Goal: Transaction & Acquisition: Purchase product/service

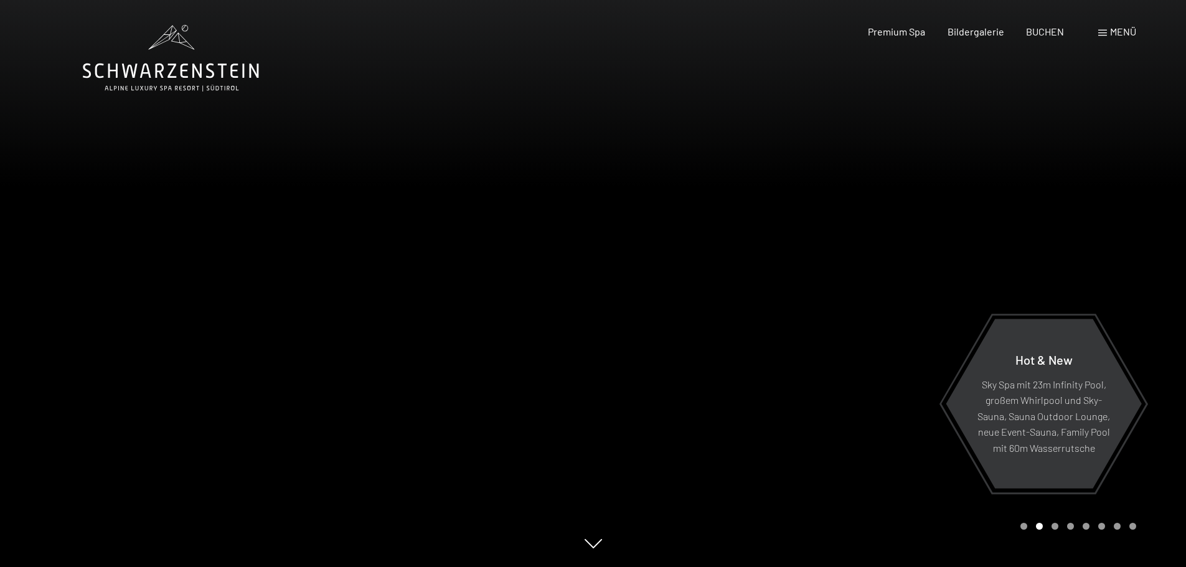
click at [1123, 34] on span "Menü" at bounding box center [1123, 32] width 26 height 12
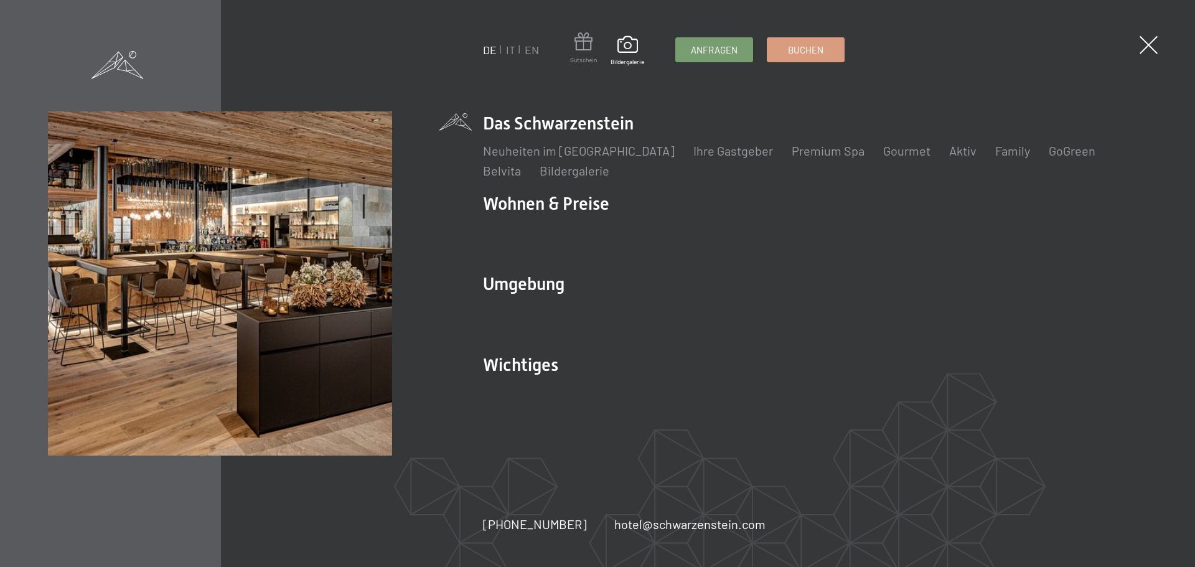
click at [587, 53] on span at bounding box center [583, 43] width 27 height 23
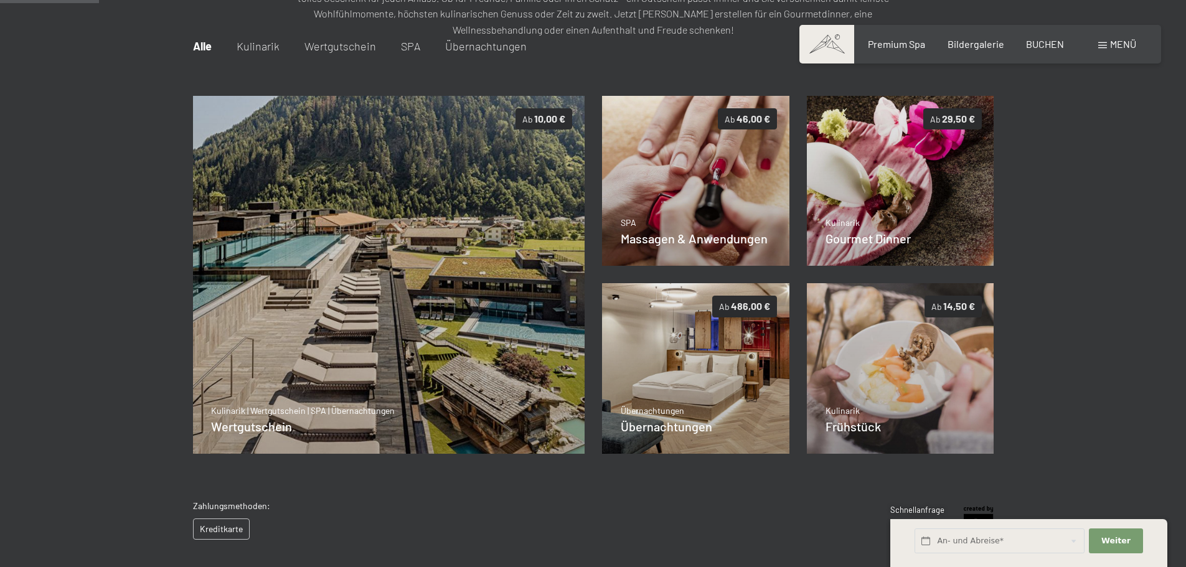
scroll to position [56, 0]
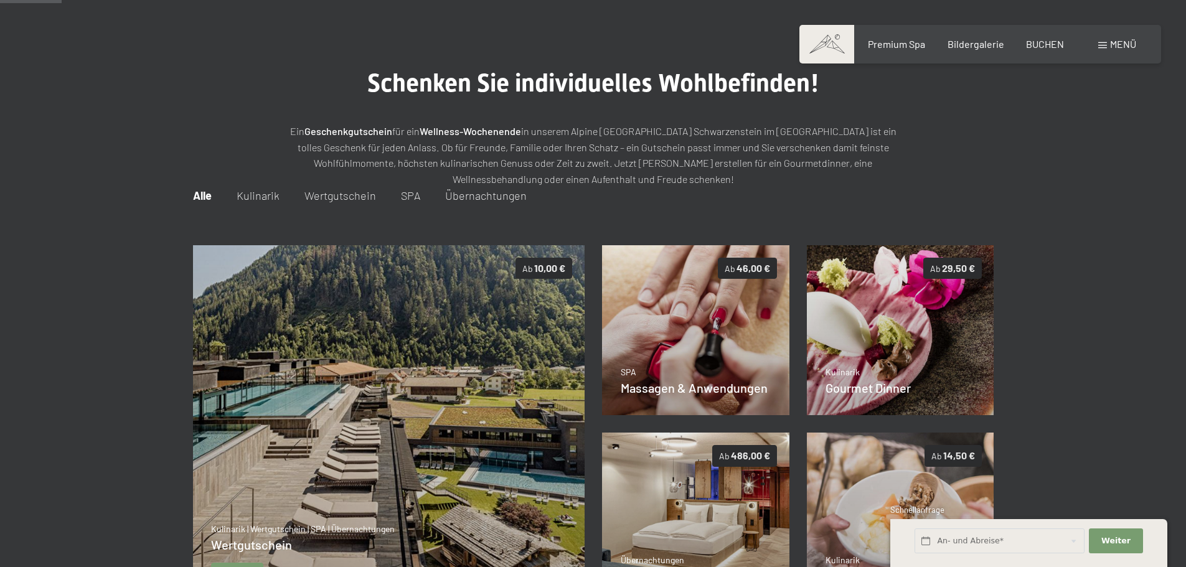
click at [439, 377] on img at bounding box center [388, 424] width 392 height 359
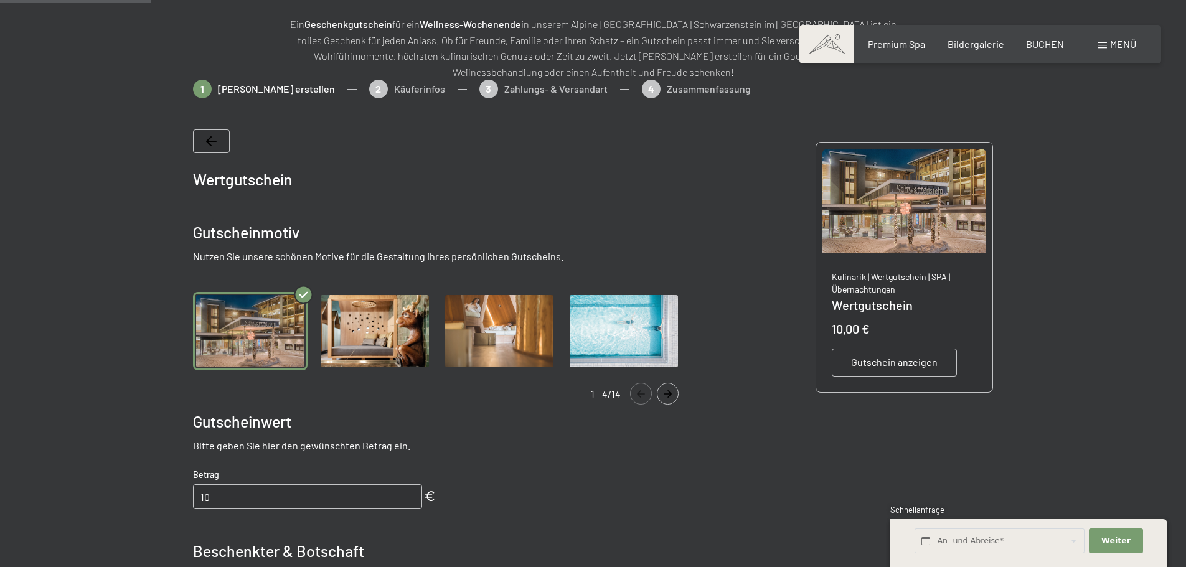
scroll to position [181, 0]
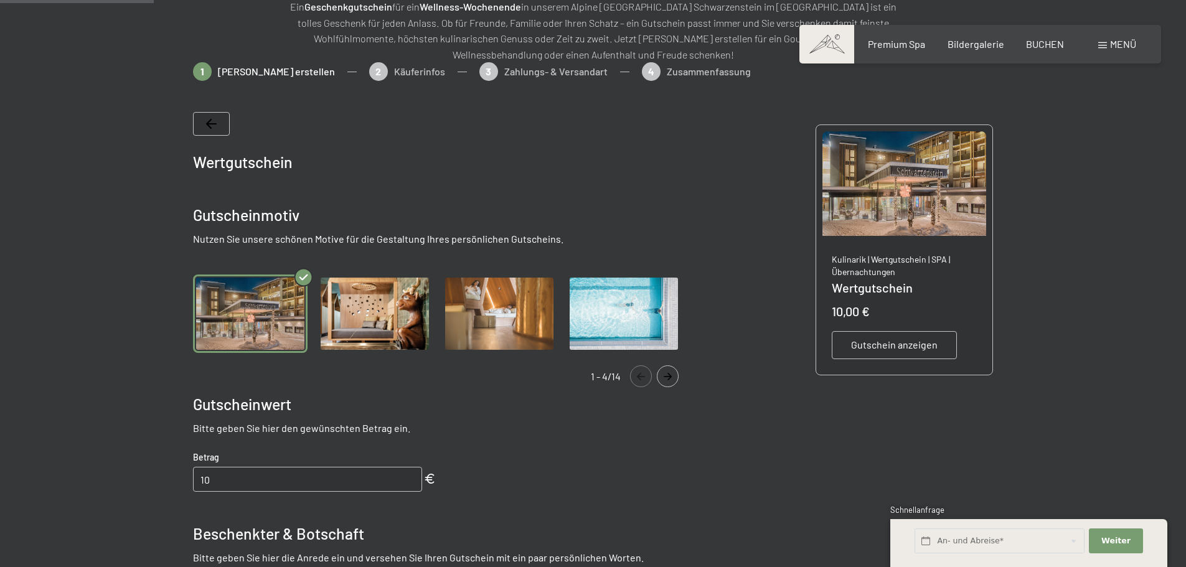
click at [217, 161] on span "Wertgutschein" at bounding box center [243, 162] width 100 height 19
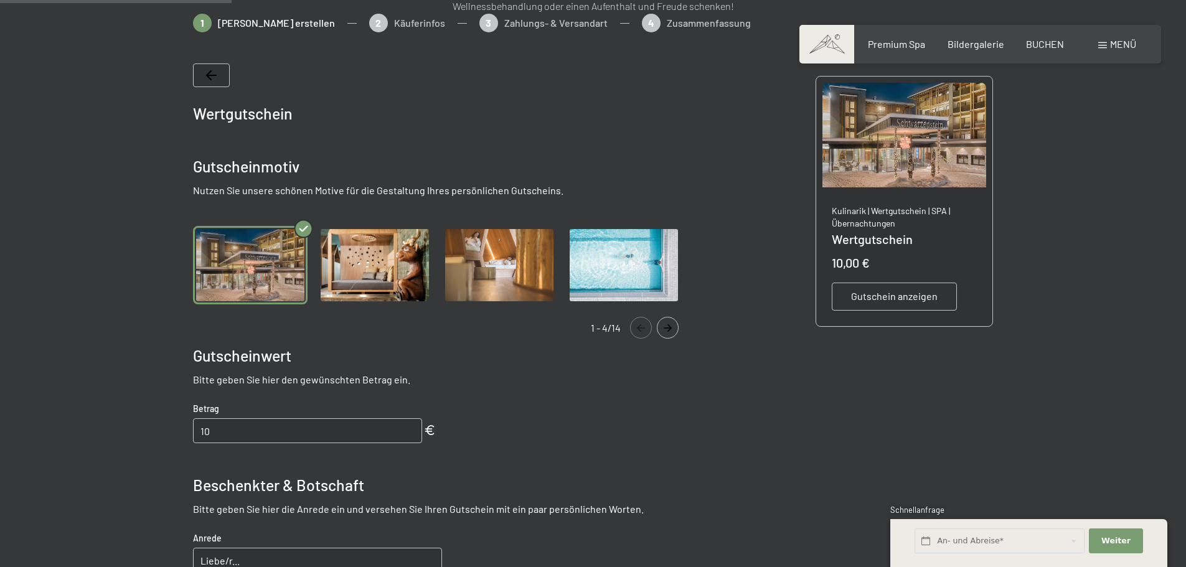
scroll to position [305, 0]
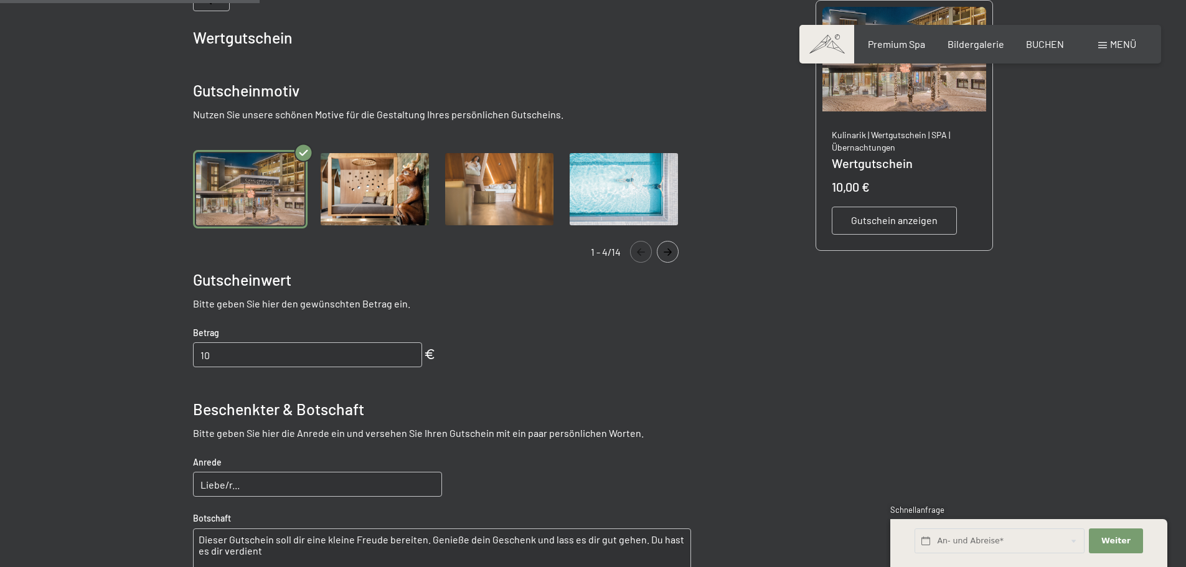
click at [251, 176] on img "Gallery" at bounding box center [250, 189] width 115 height 79
click at [209, 353] on input "10" at bounding box center [307, 354] width 229 height 25
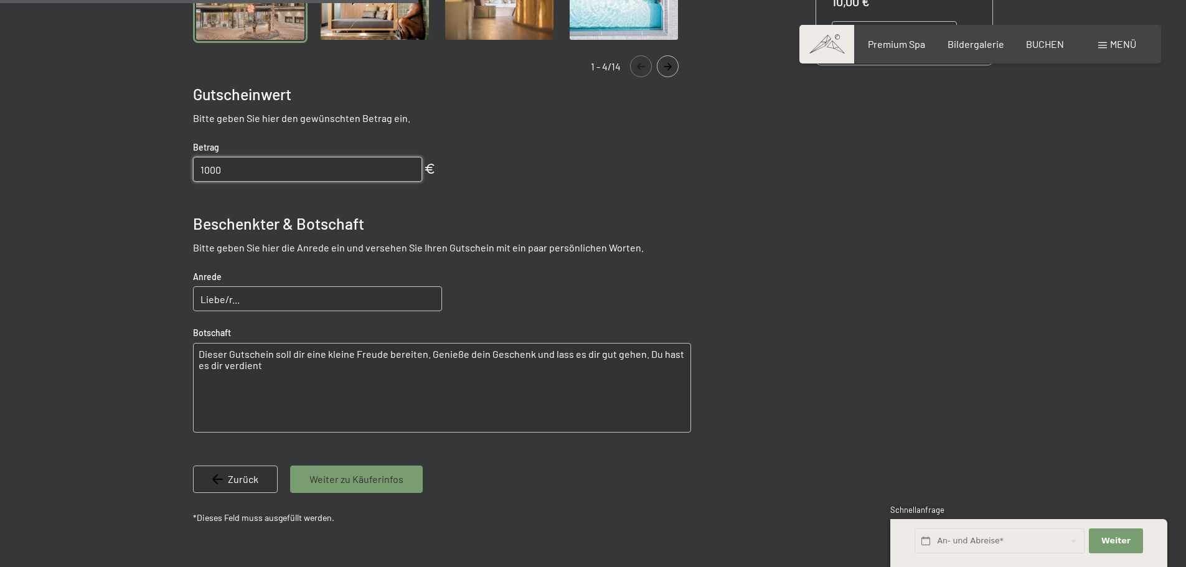
scroll to position [492, 0]
type input "1000"
click at [223, 297] on input "Liebe/r..." at bounding box center [317, 297] width 249 height 25
click at [307, 295] on input "Liebe [PERSON_NAME], lieber [PERSON_NAME]" at bounding box center [317, 297] width 249 height 25
type input "Liebe [PERSON_NAME], lieber [PERSON_NAME],"
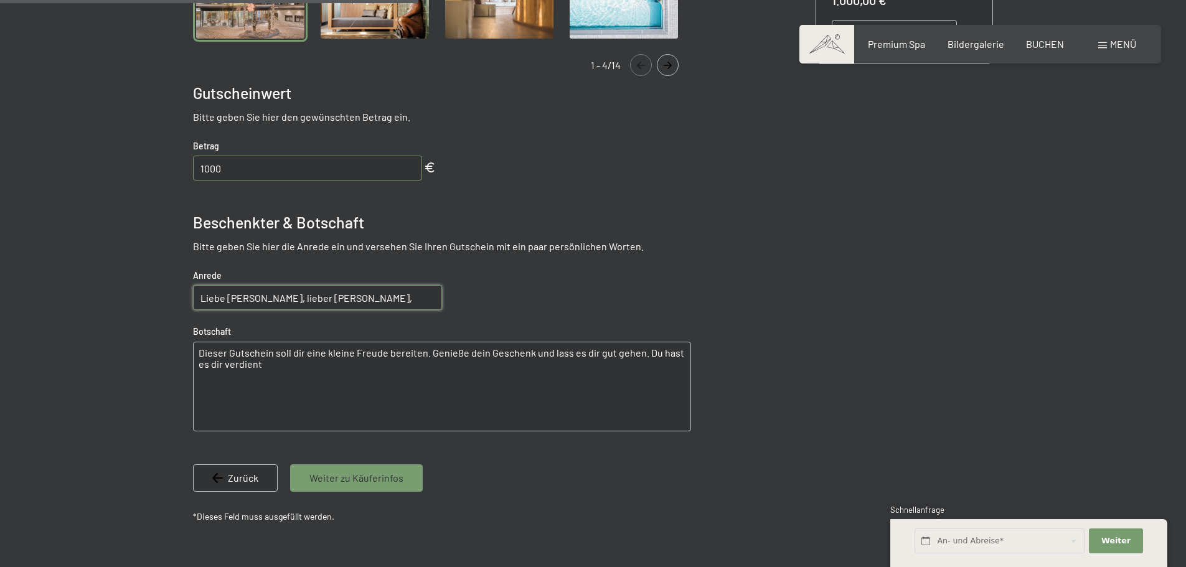
drag, startPoint x: 201, startPoint y: 351, endPoint x: 219, endPoint y: 359, distance: 19.5
click at [201, 351] on textarea "Dieser Gutschein soll dir eine kleine Freude bereiten. Genieße dein Geschenk un…" at bounding box center [442, 387] width 498 height 90
click at [291, 353] on textarea "Dieser Gutschein soll dir eine kleine Freude bereiten. Genieße dein Geschenk un…" at bounding box center [442, 387] width 498 height 90
click at [434, 354] on textarea "Dieser Gutschein soll euch eine kleine Freude bereiten. Genieße dein Geschenk u…" at bounding box center [442, 387] width 498 height 90
click at [228, 367] on textarea "Dieser Gutschein soll euch eine kleine Freude bereiten. Genieße dein Geschenk u…" at bounding box center [442, 387] width 498 height 90
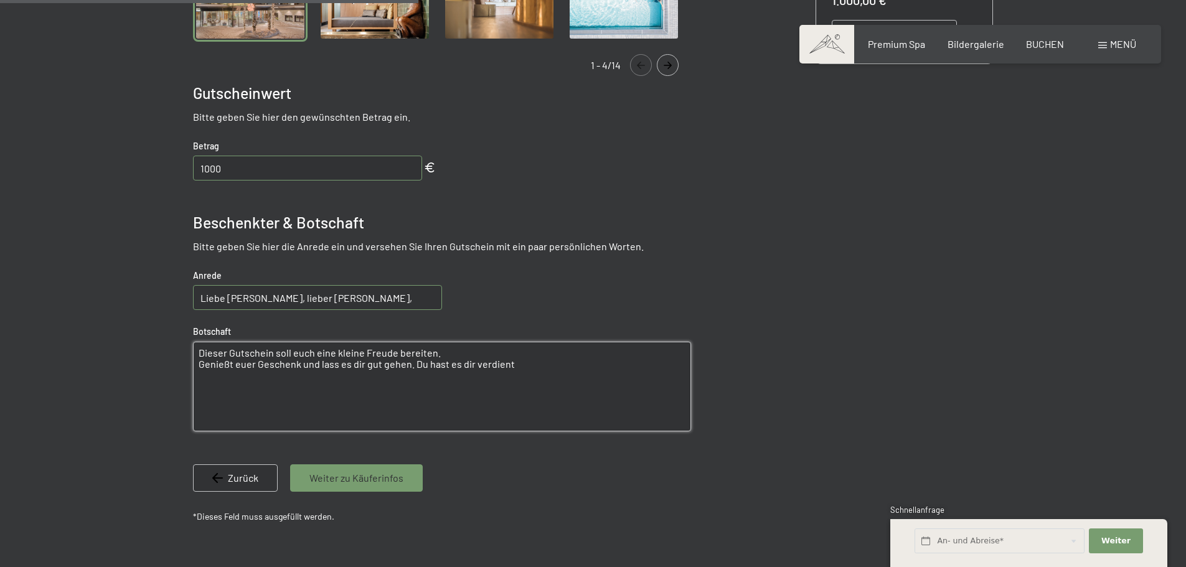
drag, startPoint x: 317, startPoint y: 364, endPoint x: 357, endPoint y: 362, distance: 39.9
click at [357, 362] on textarea "Dieser Gutschein soll euch eine kleine Freude bereiten. Genießt euer Geschenk u…" at bounding box center [442, 387] width 498 height 90
click at [329, 365] on textarea "Dieser Gutschein soll euch eine kleine Freude bereiten. Genießt euer Geschenk u…" at bounding box center [442, 387] width 498 height 90
drag, startPoint x: 425, startPoint y: 366, endPoint x: 559, endPoint y: 370, distance: 134.5
click at [559, 370] on textarea "Dieser Gutschein soll euch eine kleine Freude bereiten. Genießt euer Geschenk u…" at bounding box center [442, 387] width 498 height 90
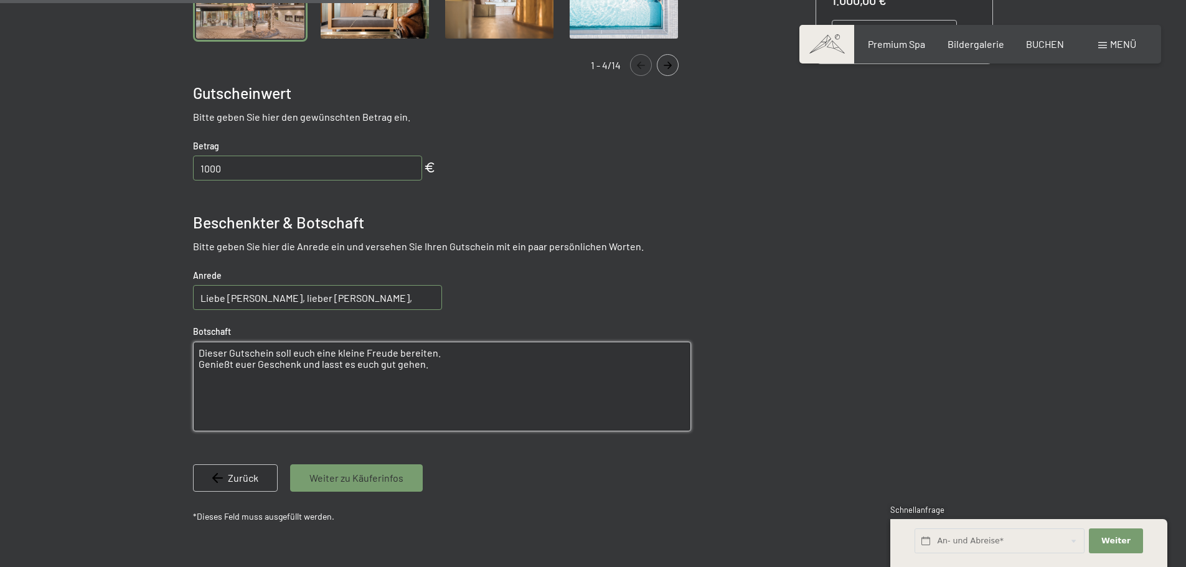
type textarea "Dieser Gutschein soll euch eine kleine Freude bereiten. Genießt euer Geschenk u…"
click at [350, 477] on span "Weiter zu Käuferinfos" at bounding box center [356, 478] width 94 height 14
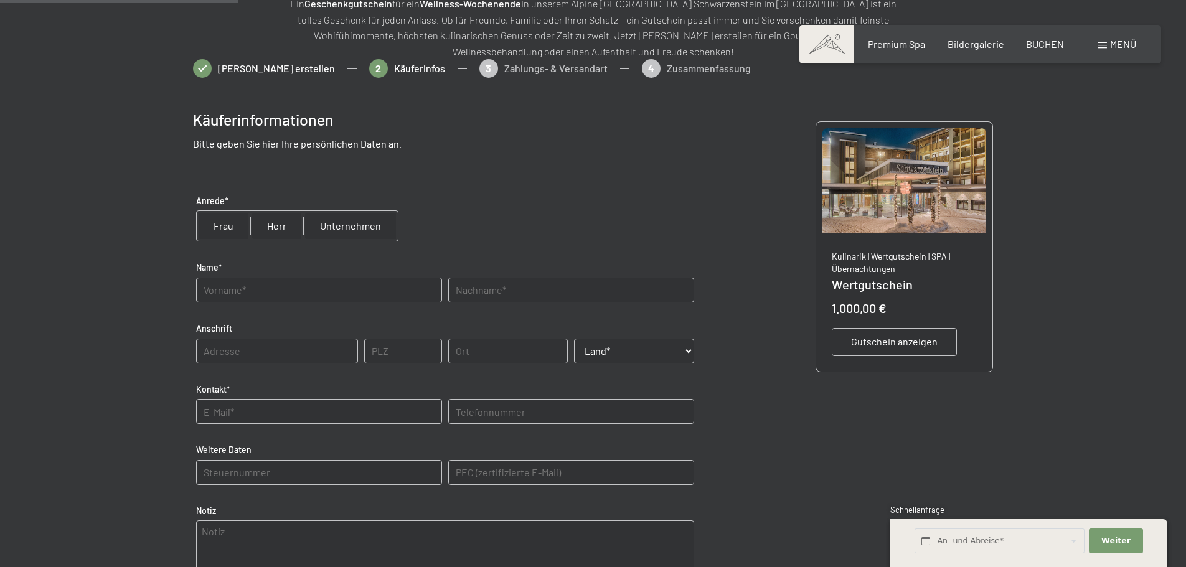
scroll to position [181, 0]
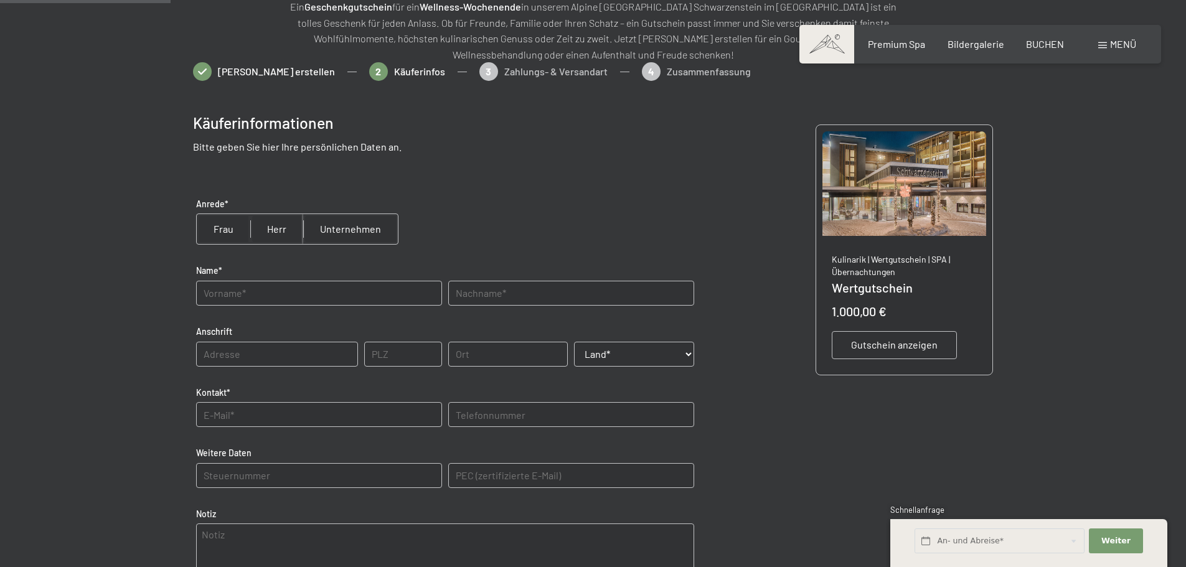
click at [333, 227] on input "radio" at bounding box center [350, 229] width 95 height 30
radio input "true"
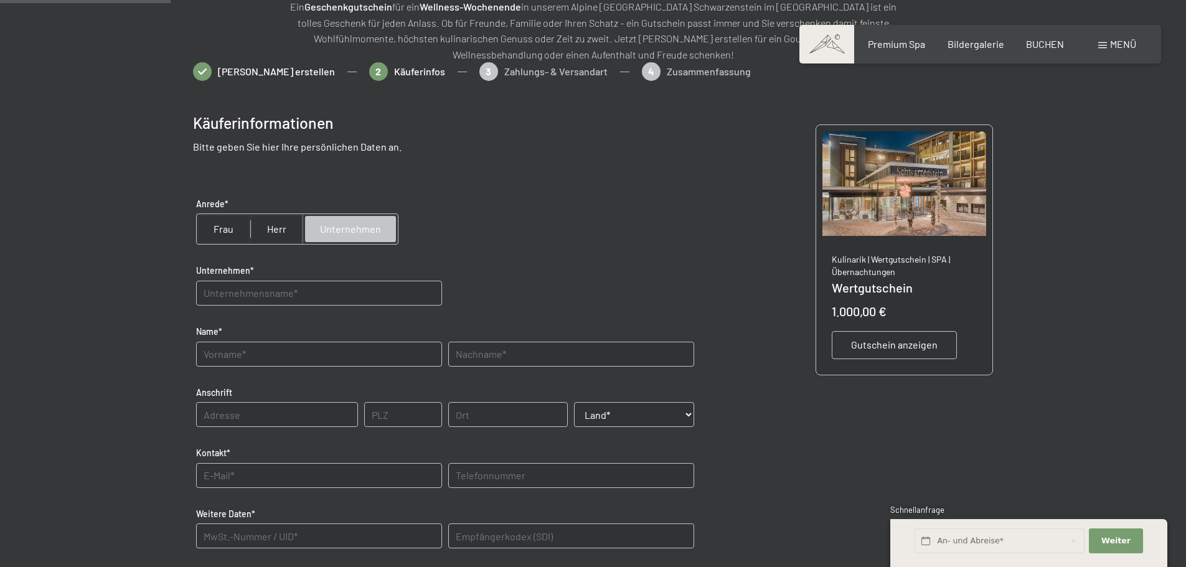
click at [215, 292] on input "text" at bounding box center [319, 293] width 246 height 25
type input "ATP Business GmbH"
click at [210, 357] on input "text" at bounding box center [319, 354] width 246 height 25
type input "[PERSON_NAME]"
type input "Hochgruber"
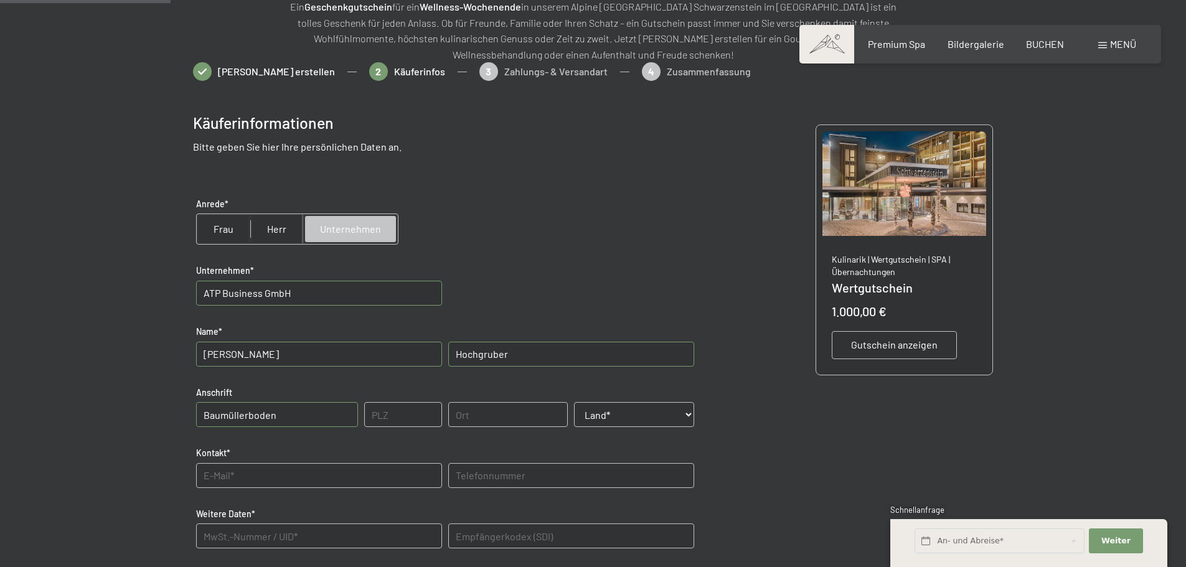
click at [290, 420] on input "Baumüllerboden" at bounding box center [277, 414] width 162 height 25
type input "Baumüllerboden 14"
click at [410, 416] on input "39031" at bounding box center [403, 414] width 78 height 25
type input "39030"
type input "St. Lorenzen"
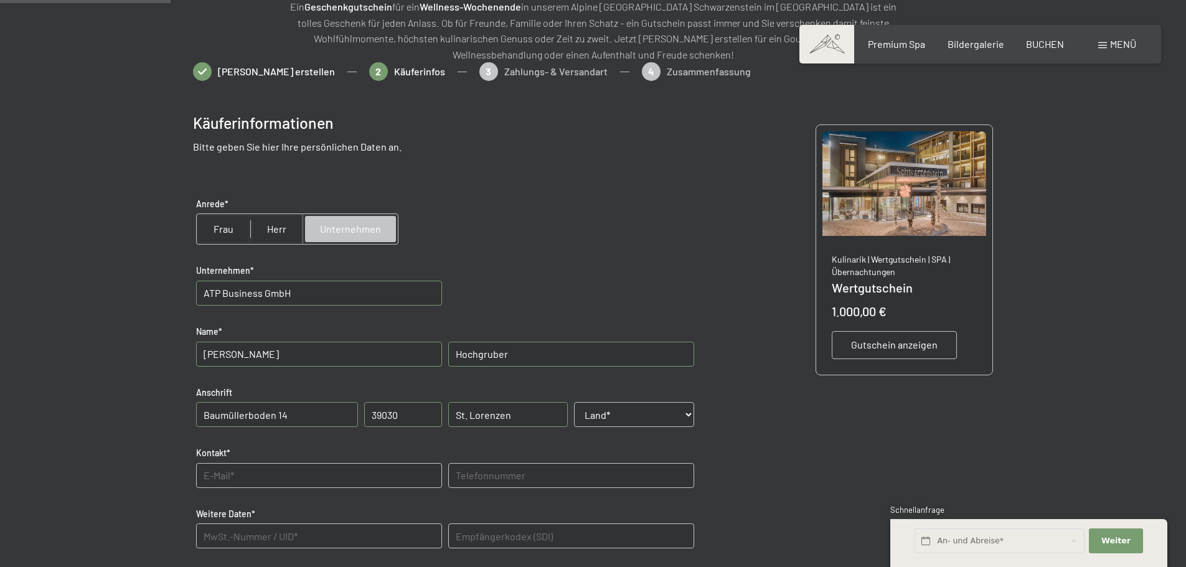
select select "ITA"
click at [255, 477] on input "text" at bounding box center [319, 475] width 246 height 25
type input "[EMAIL_ADDRESS][DOMAIN_NAME]"
type Daten "IT02770990212"
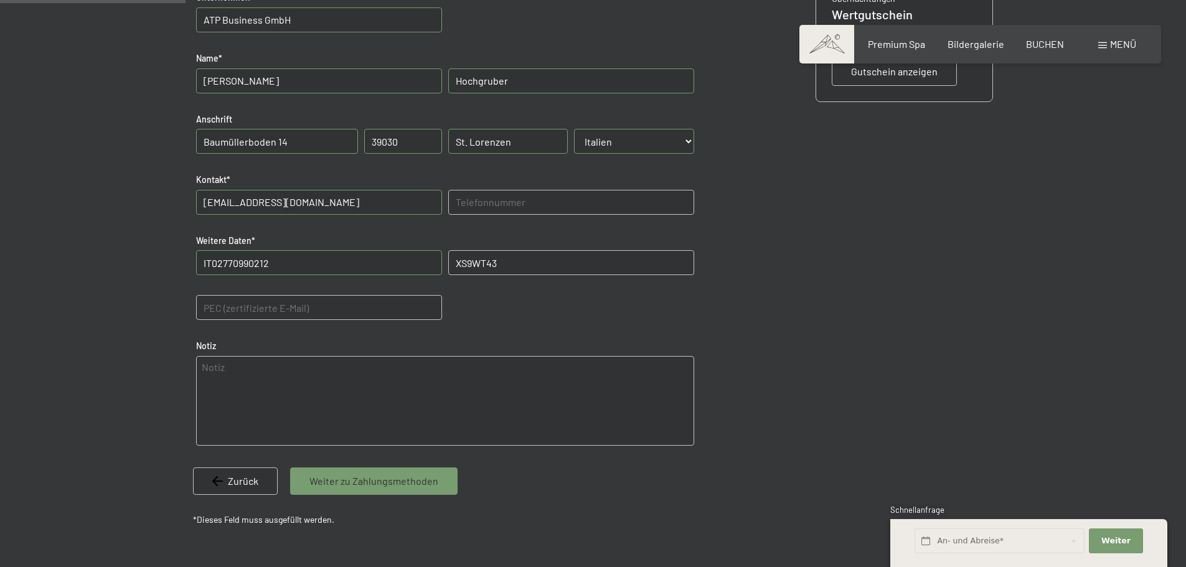
scroll to position [492, 0]
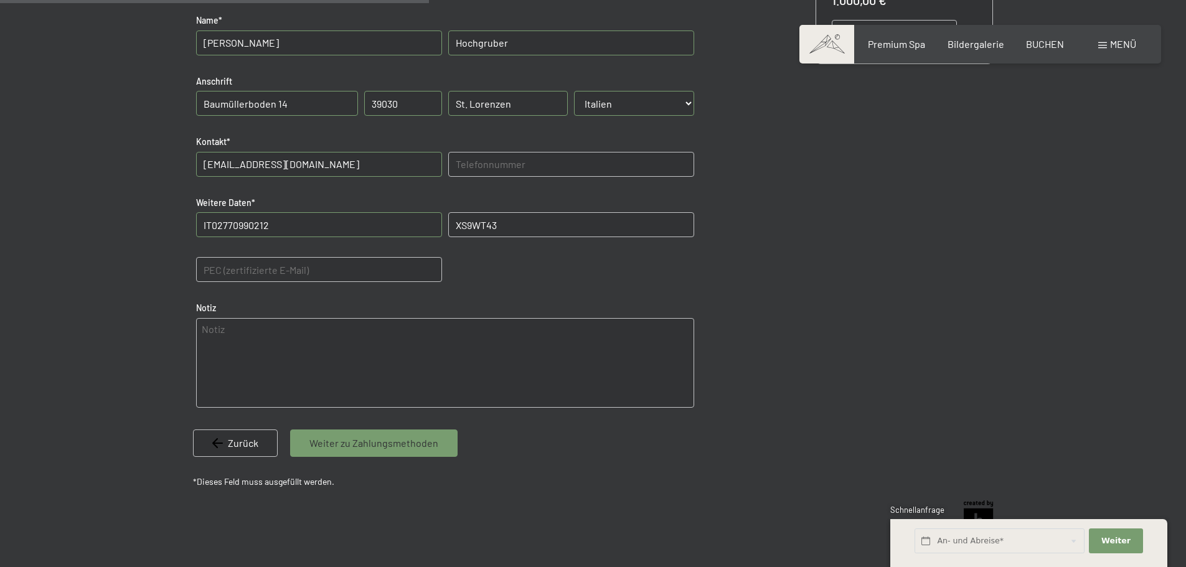
type \(SDI\) "XS9WT43"
click at [222, 269] on E-Mail\) "text" at bounding box center [319, 269] width 246 height 25
type E-Mail\) "[EMAIL_ADDRESS][DOMAIN_NAME]"
type textarea "Hochzeitsgeschenk [PERSON_NAME]"
click at [370, 444] on span "Weiter zu Zahlungsmethoden" at bounding box center [373, 443] width 129 height 14
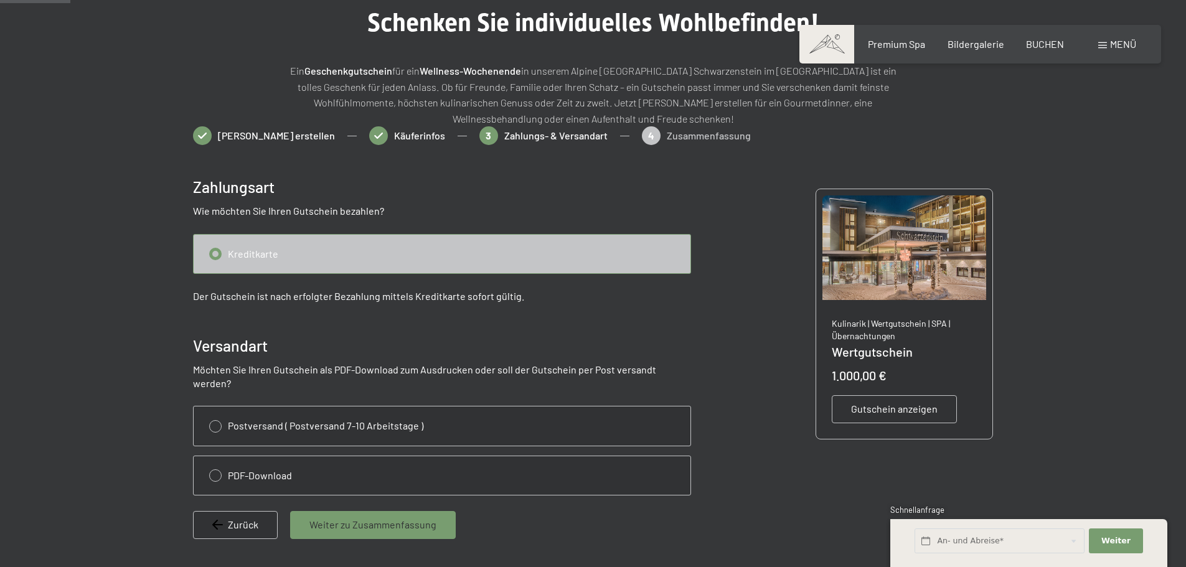
scroll to position [56, 0]
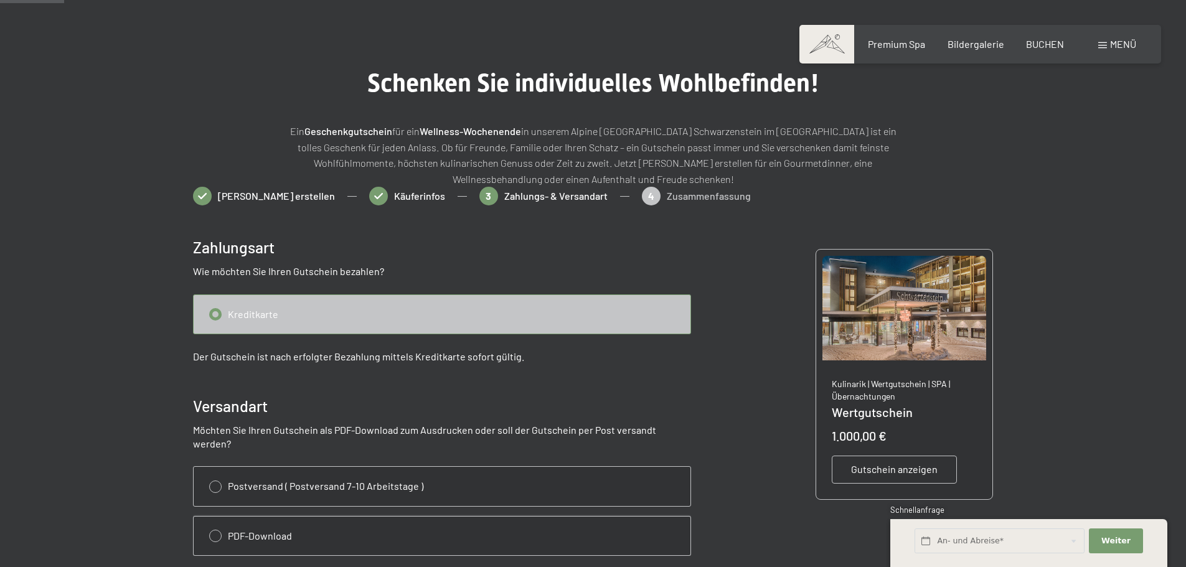
click at [220, 521] on input "radio" at bounding box center [442, 536] width 497 height 39
radio input "true"
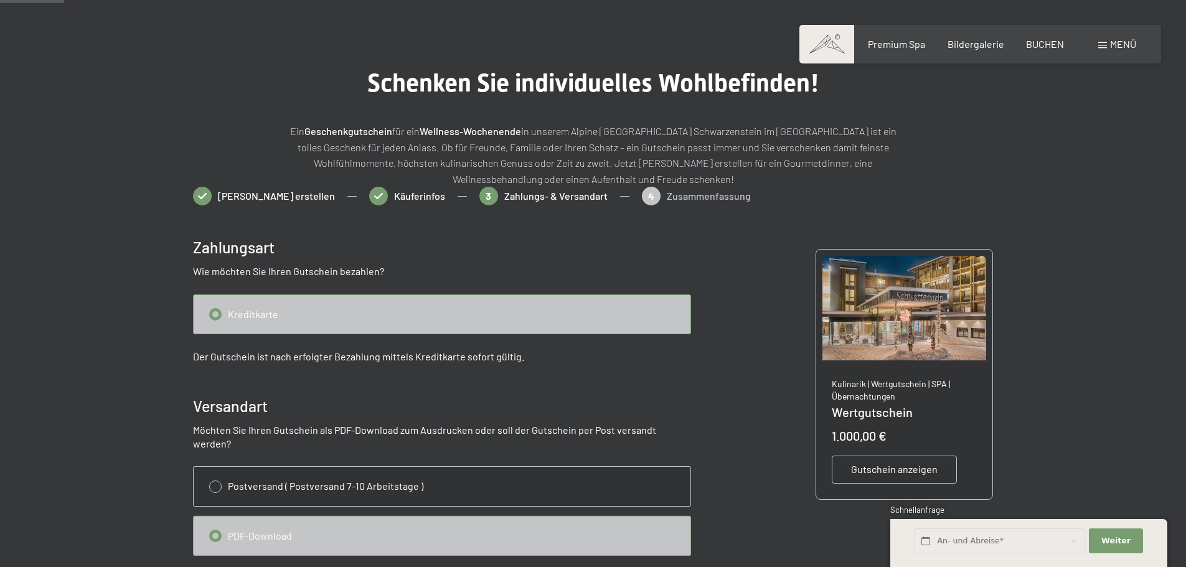
click at [249, 315] on input "radio" at bounding box center [442, 314] width 497 height 39
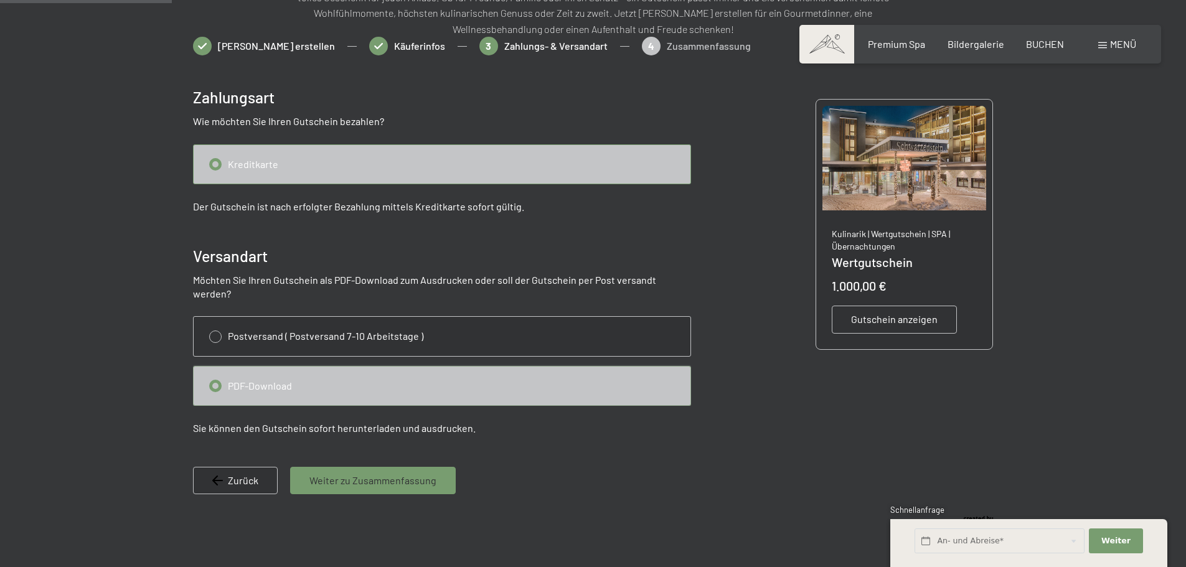
scroll to position [243, 0]
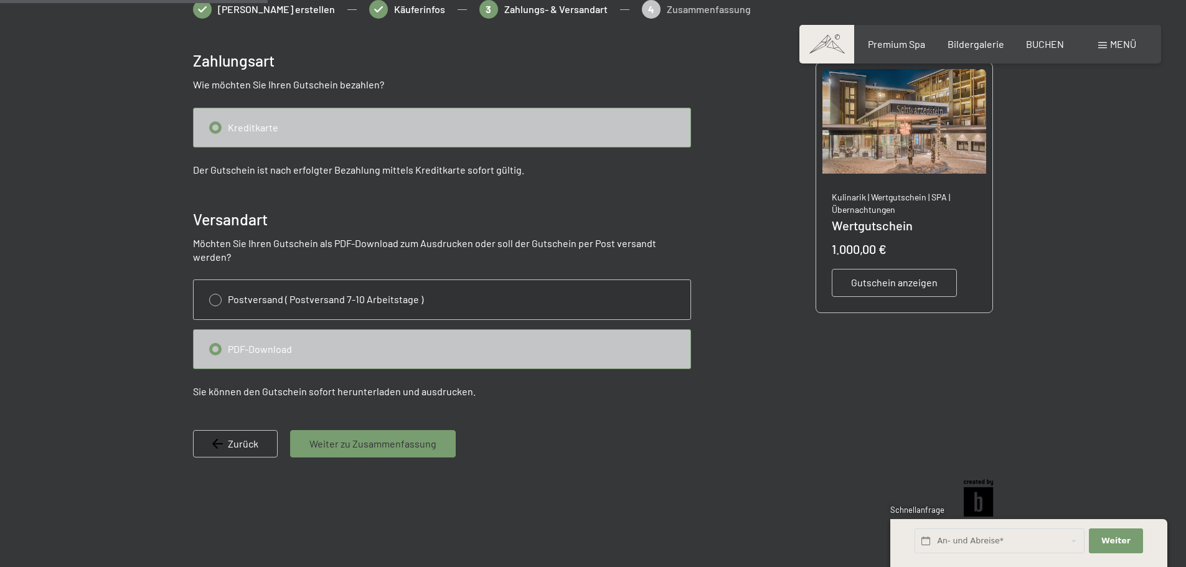
click at [348, 437] on span "Weiter zu Zusammenfassung" at bounding box center [372, 444] width 127 height 14
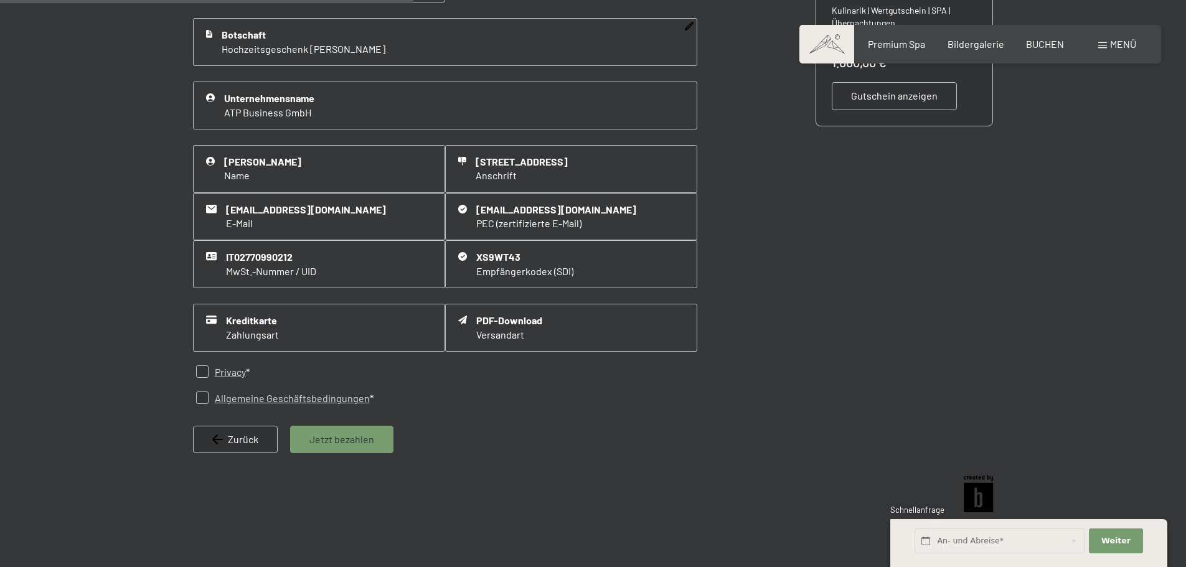
scroll to position [492, 0]
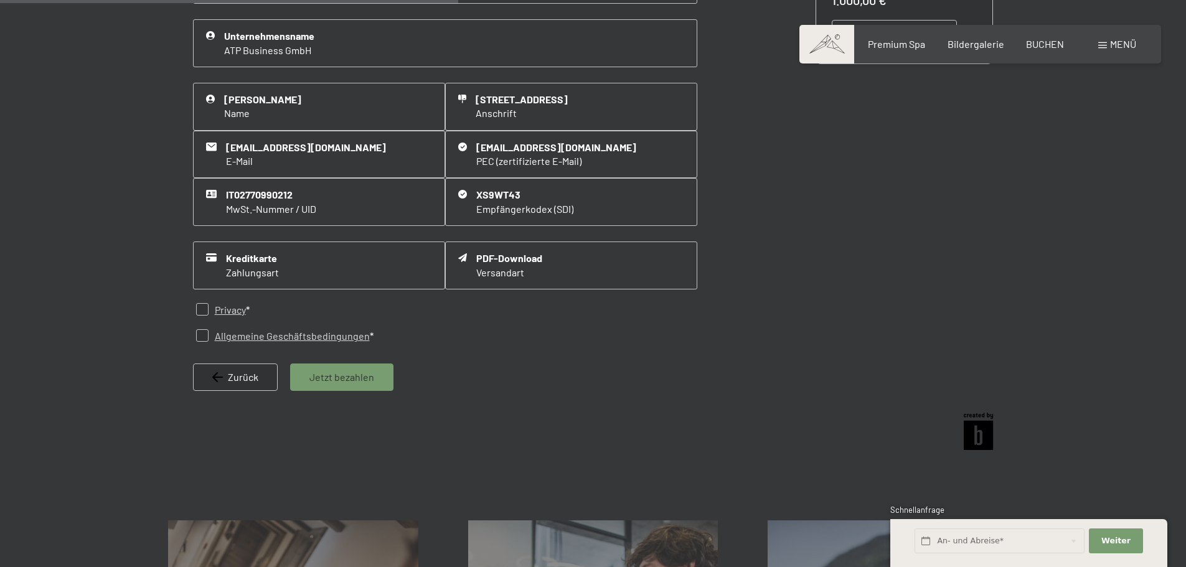
click at [203, 310] on input "checkbox" at bounding box center [202, 309] width 12 height 12
checkbox input "true"
click at [200, 337] on input "checkbox" at bounding box center [202, 335] width 12 height 12
checkbox input "true"
click at [339, 379] on span "Jetzt bezahlen" at bounding box center [341, 377] width 65 height 14
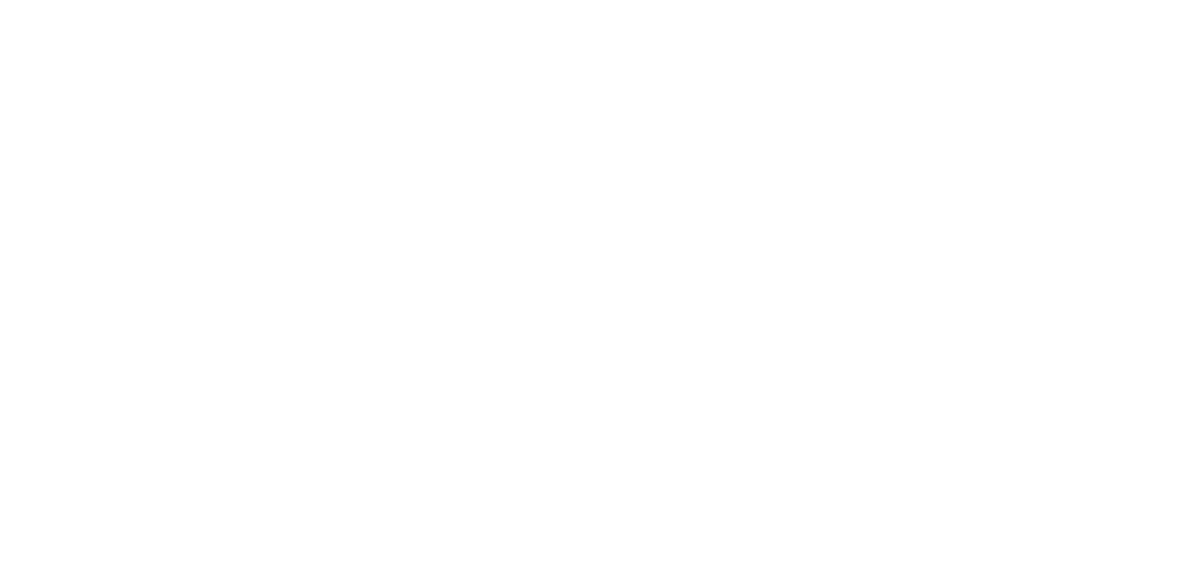
scroll to position [0, 0]
